Goal: Navigation & Orientation: Find specific page/section

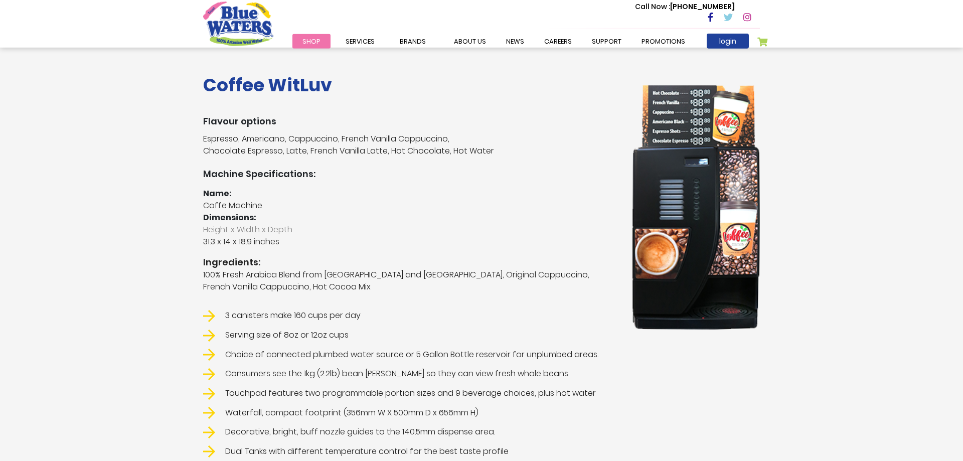
scroll to position [185, 0]
click at [672, 42] on link "Promotions" at bounding box center [663, 41] width 64 height 15
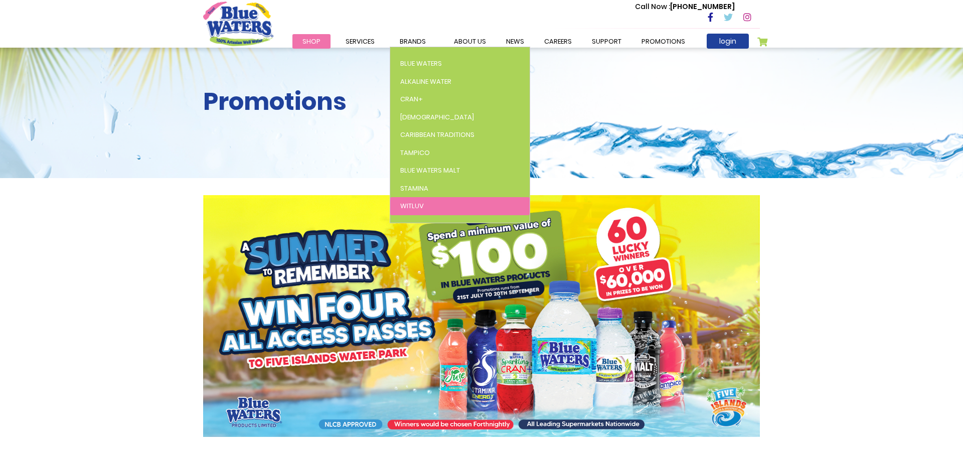
click at [419, 206] on span "WitLuv" at bounding box center [412, 206] width 24 height 10
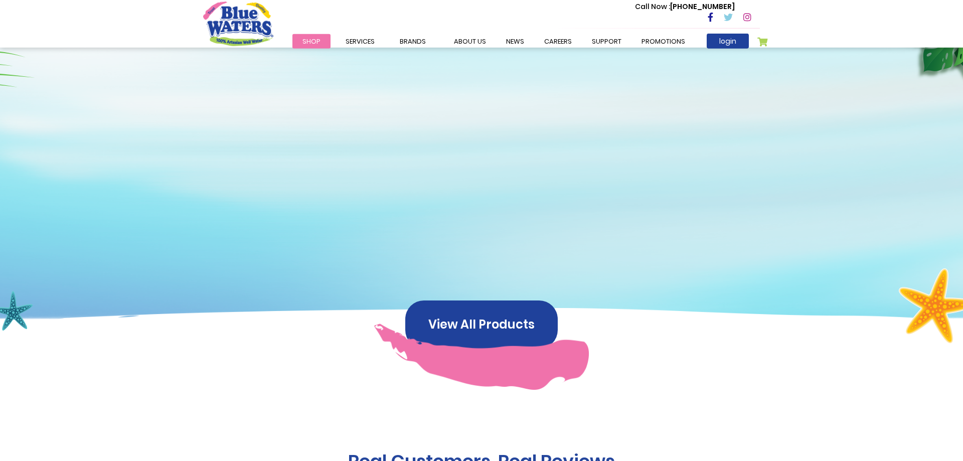
scroll to position [586, 0]
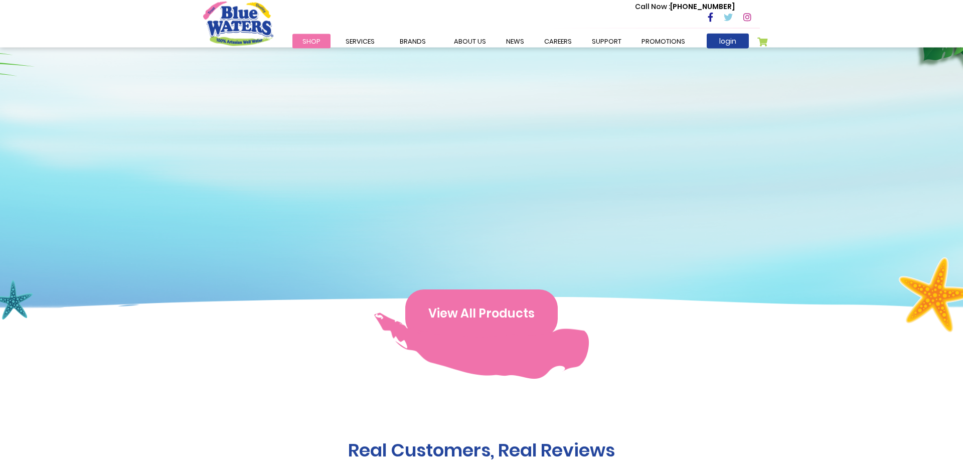
click at [462, 304] on button "View All Products" at bounding box center [481, 313] width 152 height 48
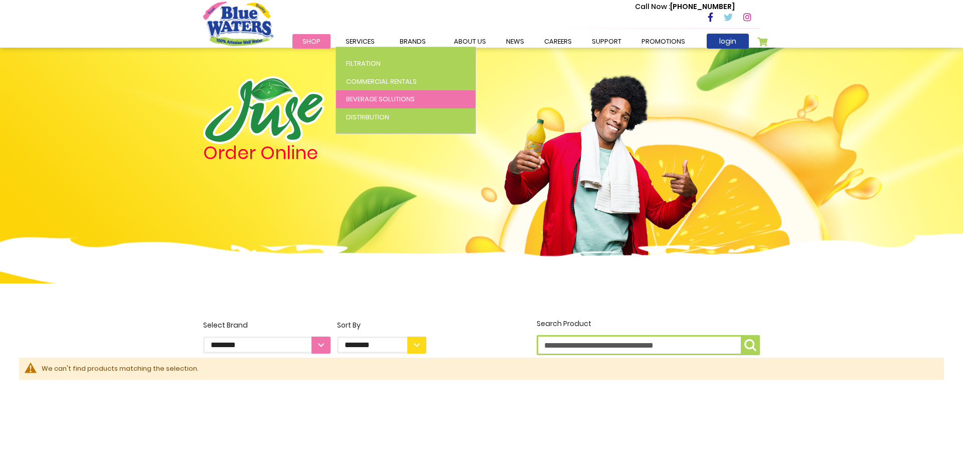
click at [373, 101] on span "Beverage Solutions" at bounding box center [380, 99] width 69 height 10
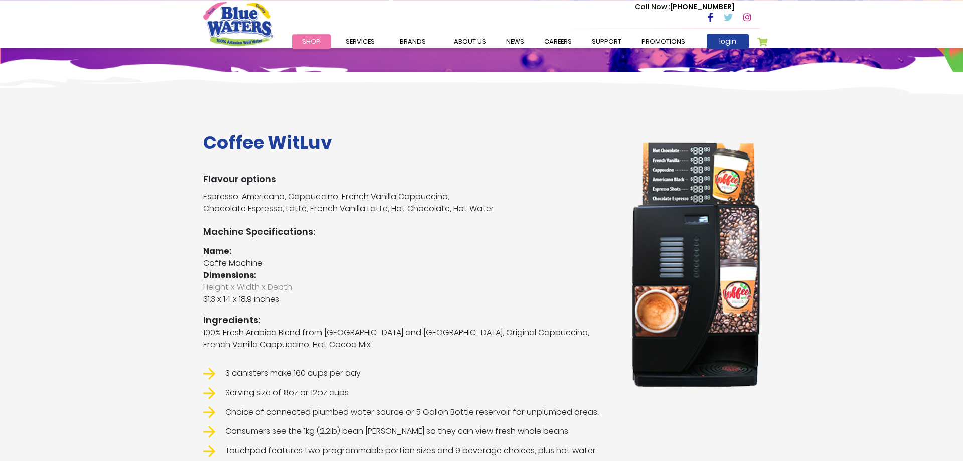
scroll to position [126, 0]
